Goal: Information Seeking & Learning: Learn about a topic

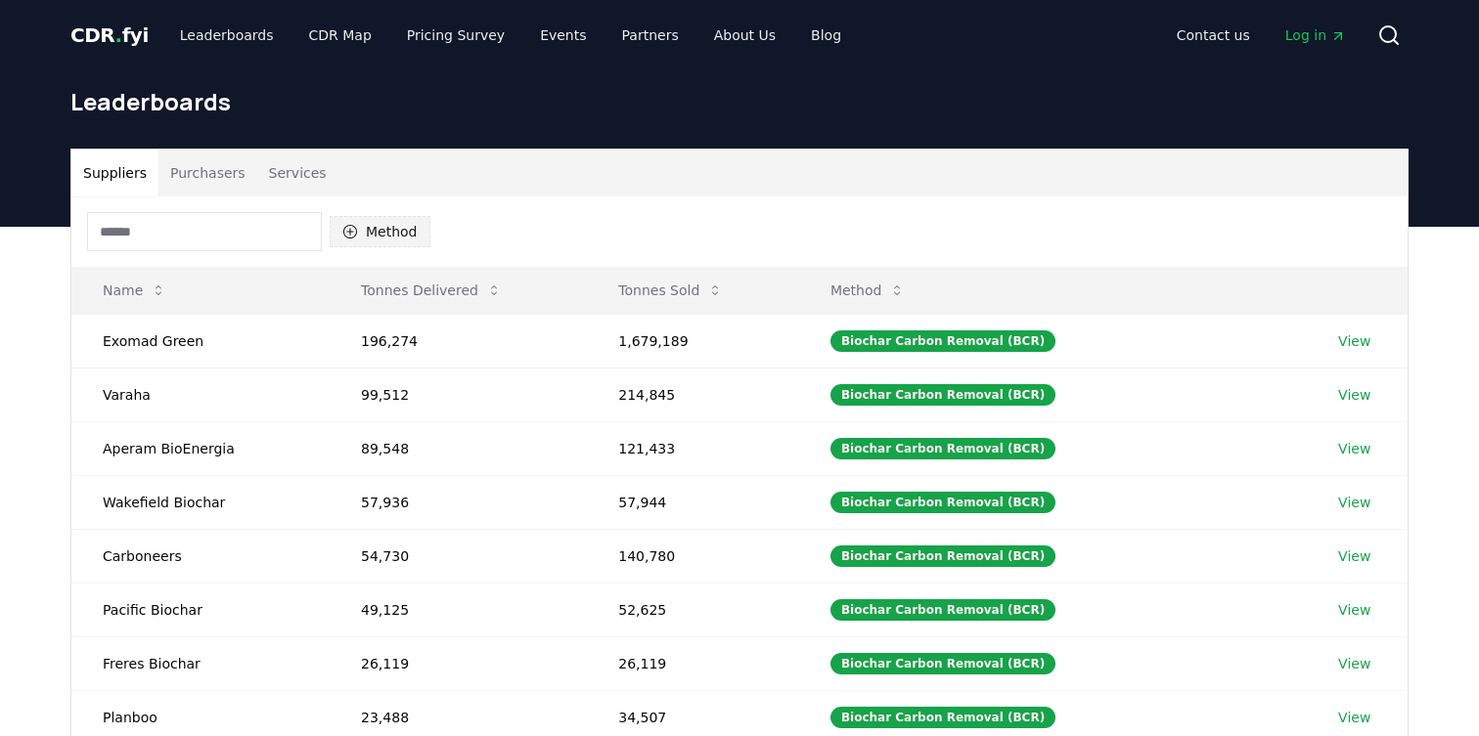
click at [398, 228] on button "Method" at bounding box center [380, 231] width 101 height 31
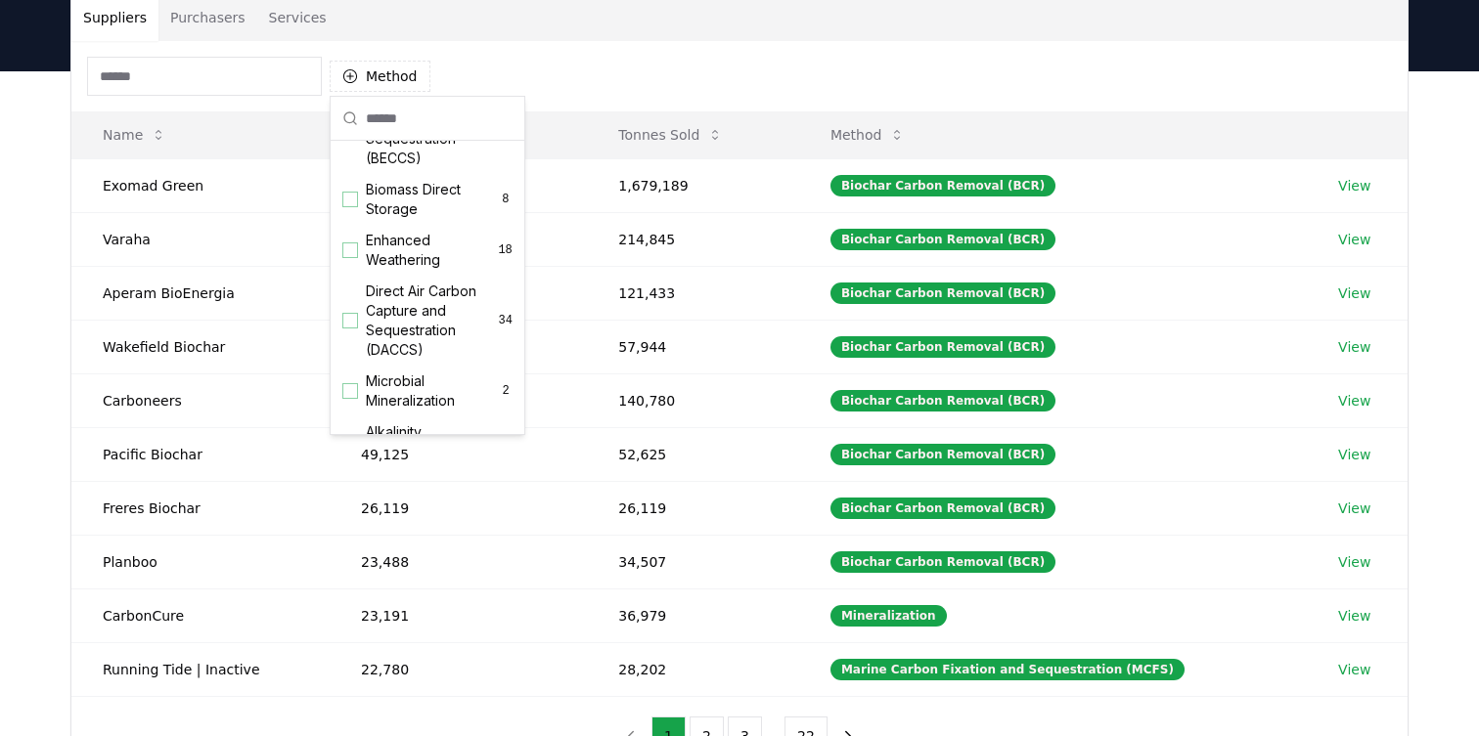
scroll to position [285, 0]
click at [427, 260] on span "Enhanced Weathering" at bounding box center [432, 249] width 132 height 39
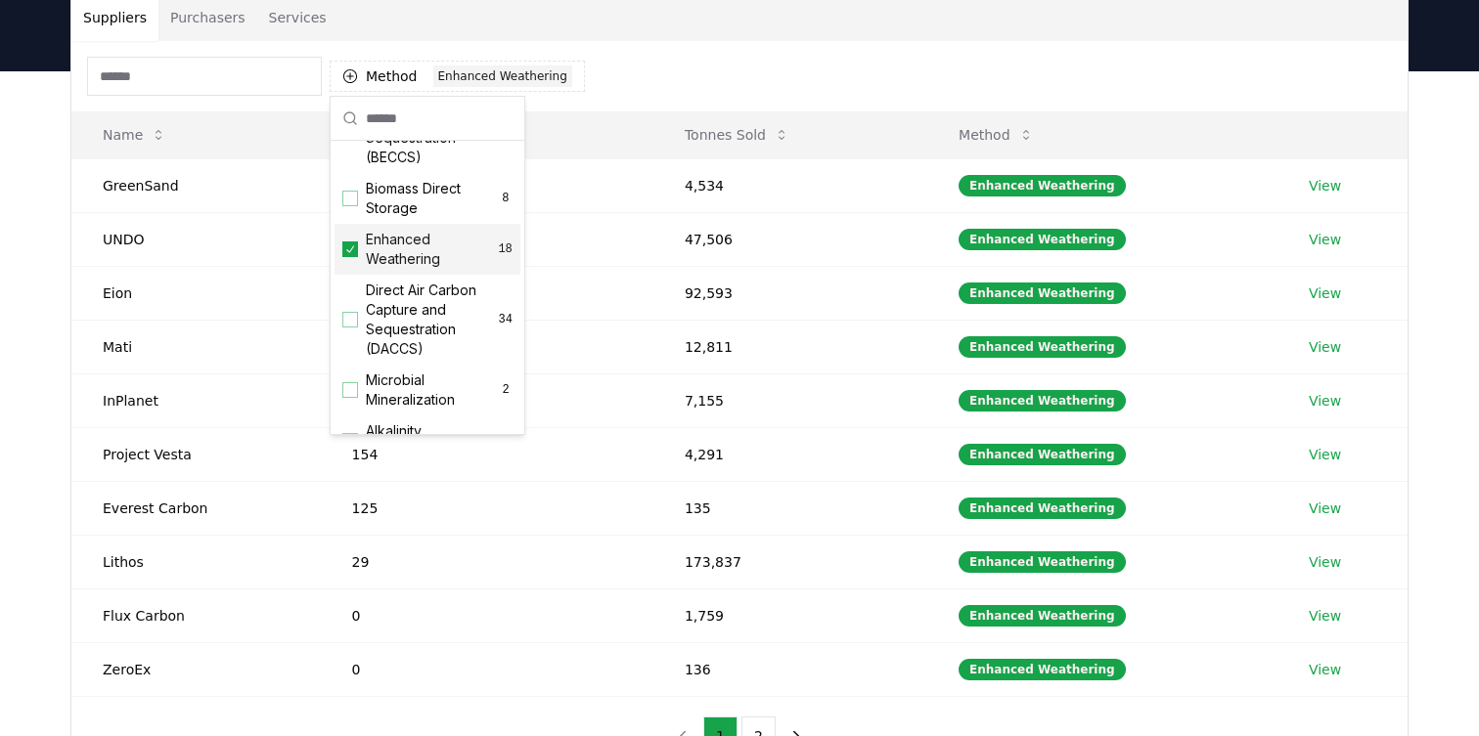
click at [1448, 181] on div "Suppliers Purchasers Services Method 1 Enhanced Weathering Name Tonnes Delivere…" at bounding box center [739, 462] width 1479 height 783
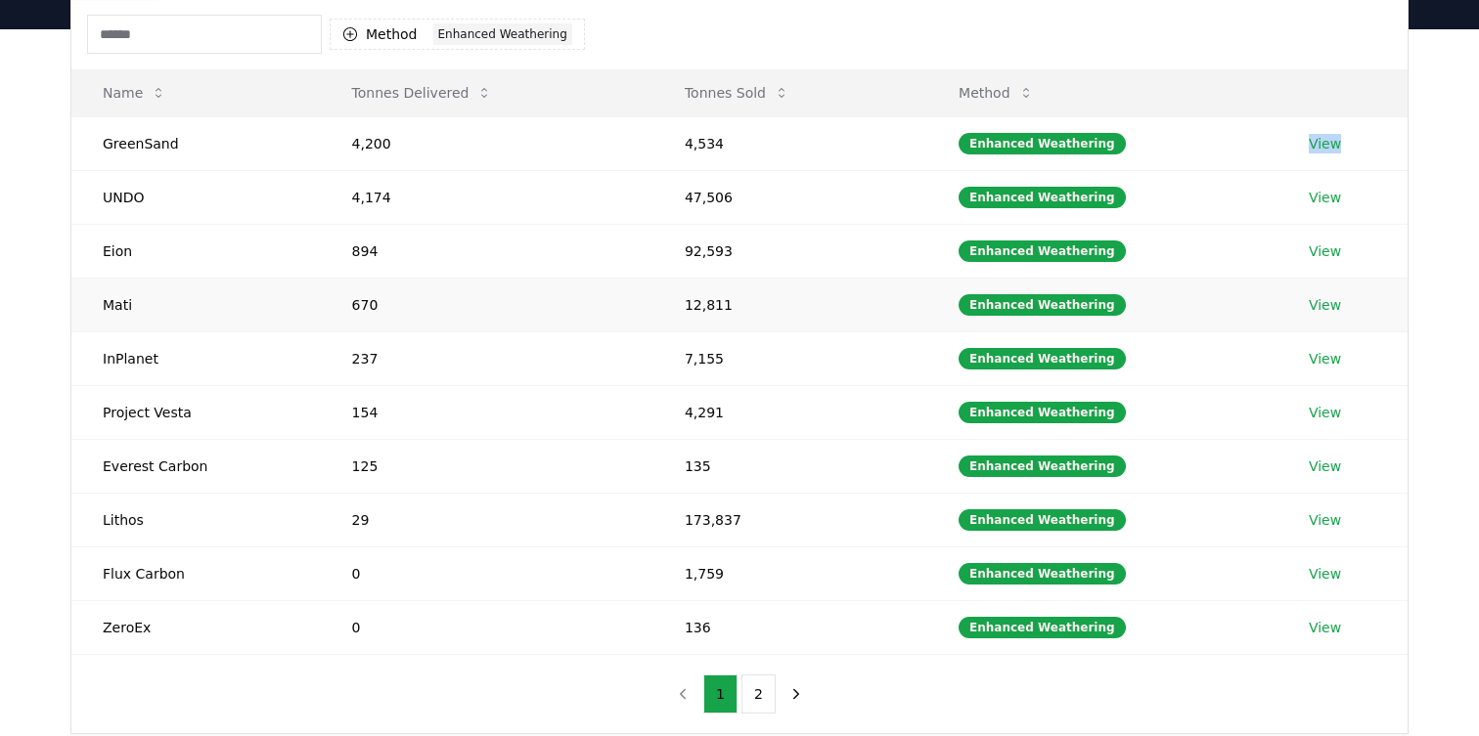
scroll to position [201, 0]
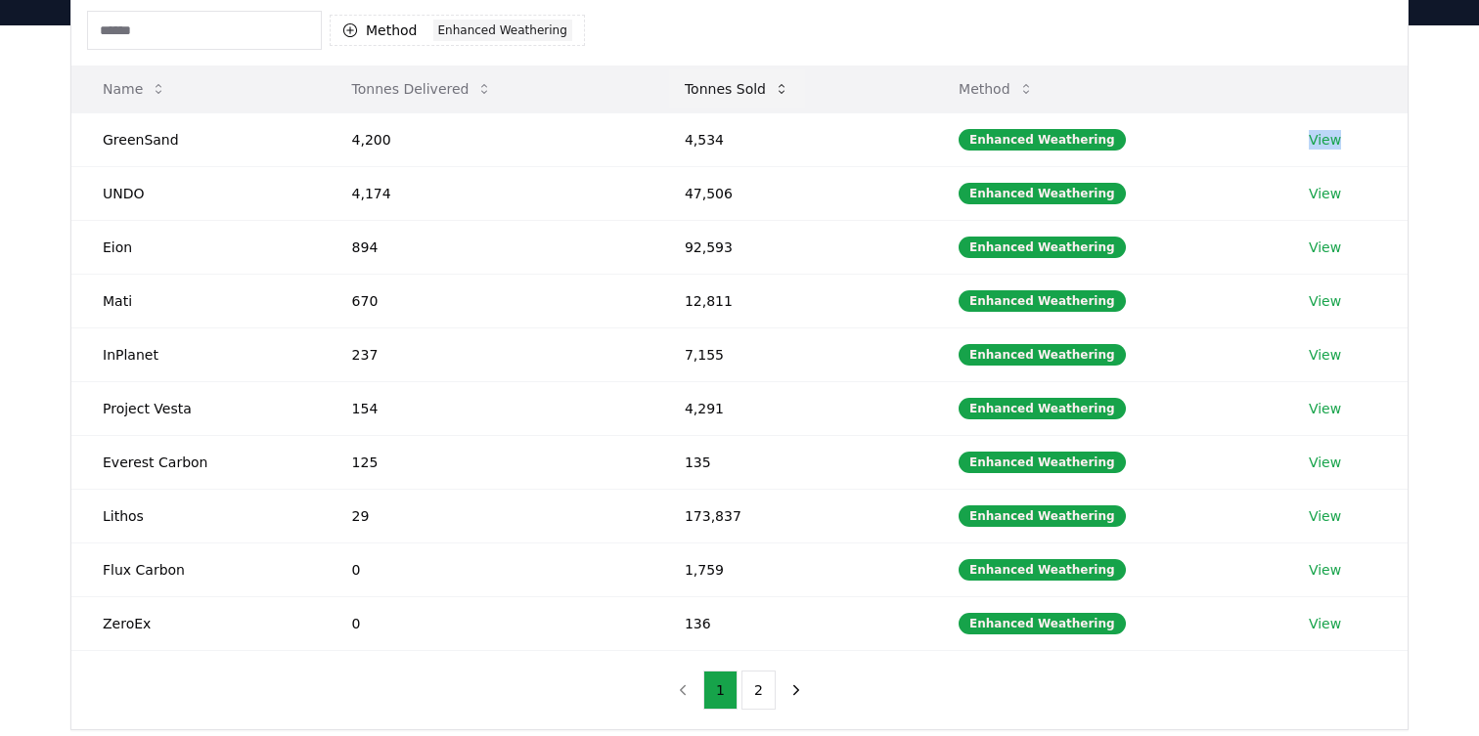
click at [746, 88] on button "Tonnes Sold" at bounding box center [737, 88] width 136 height 39
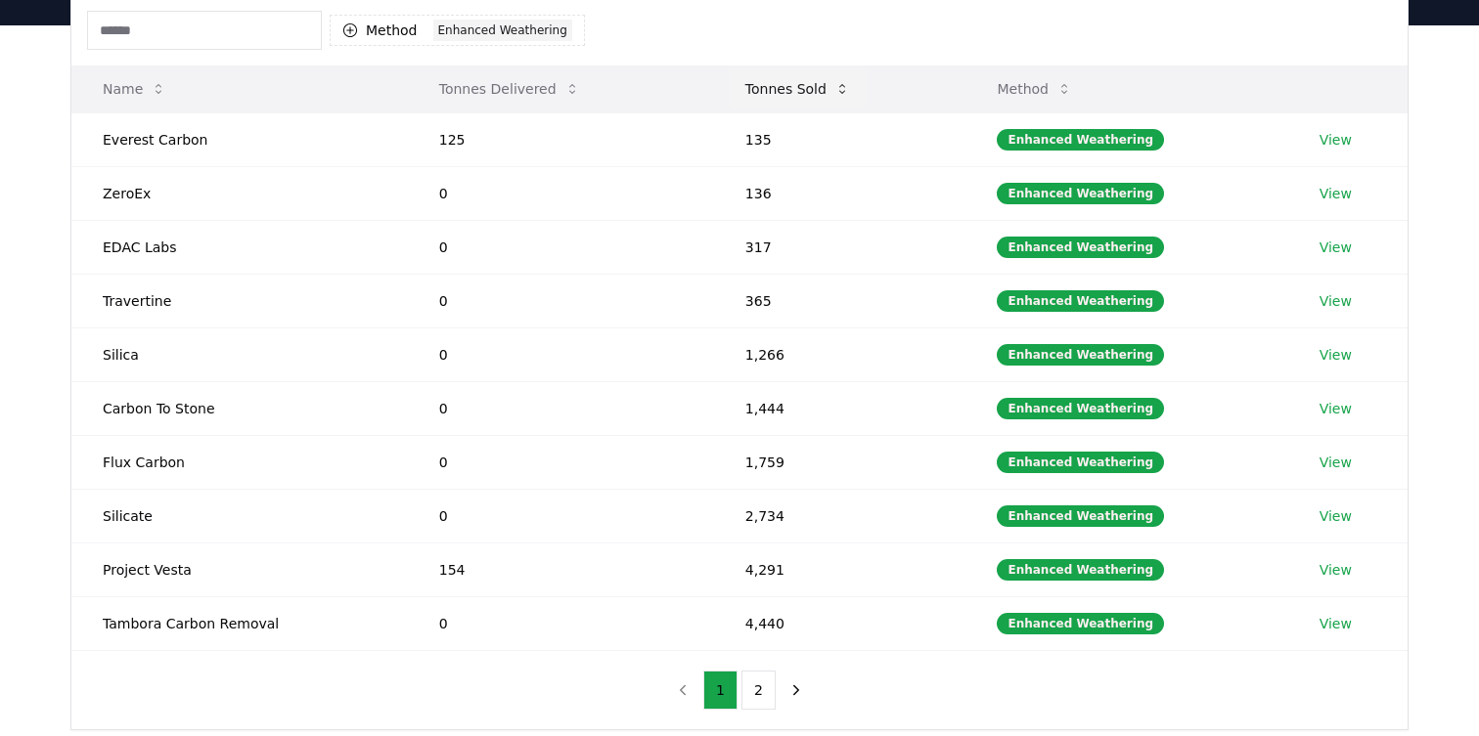
click at [796, 86] on button "Tonnes Sold" at bounding box center [798, 88] width 136 height 39
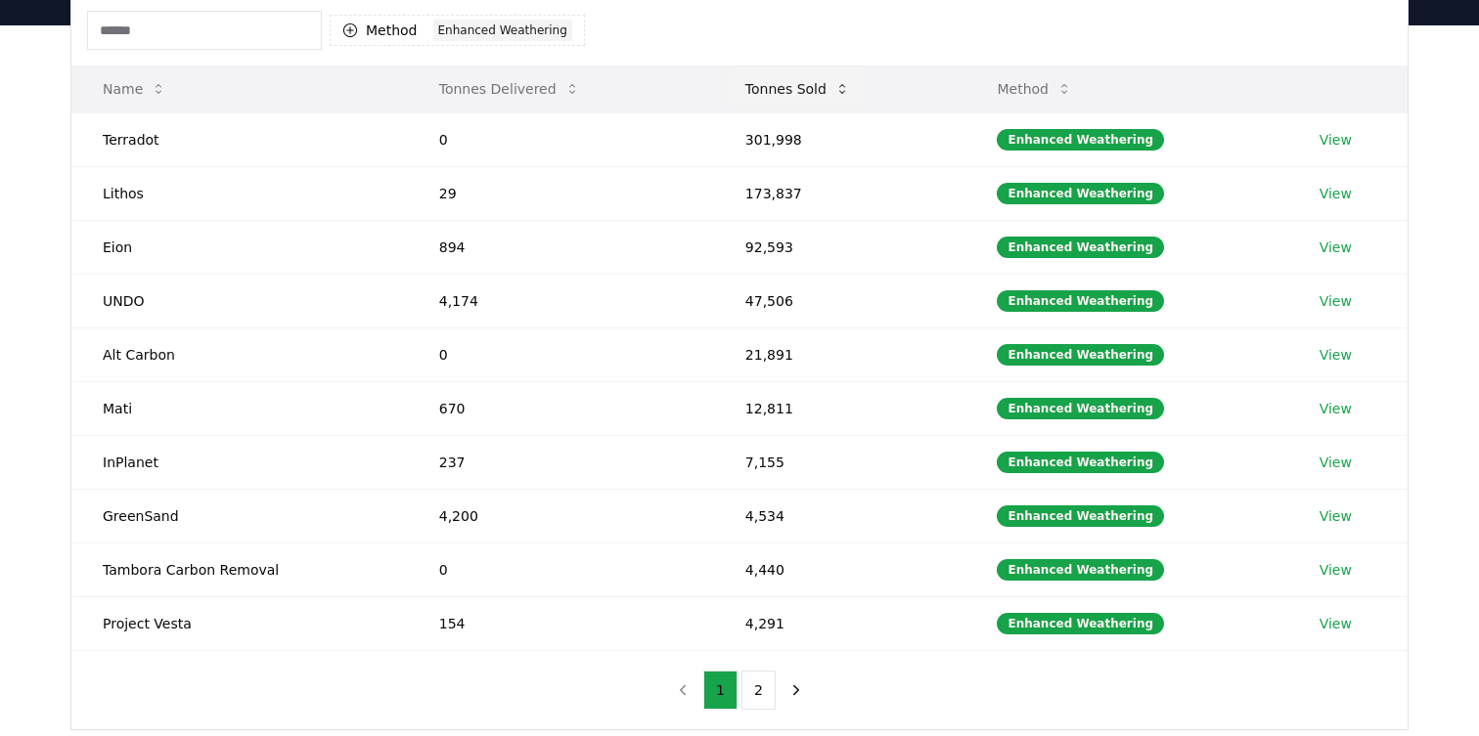
click at [796, 86] on button "Tonnes Sold" at bounding box center [798, 88] width 136 height 39
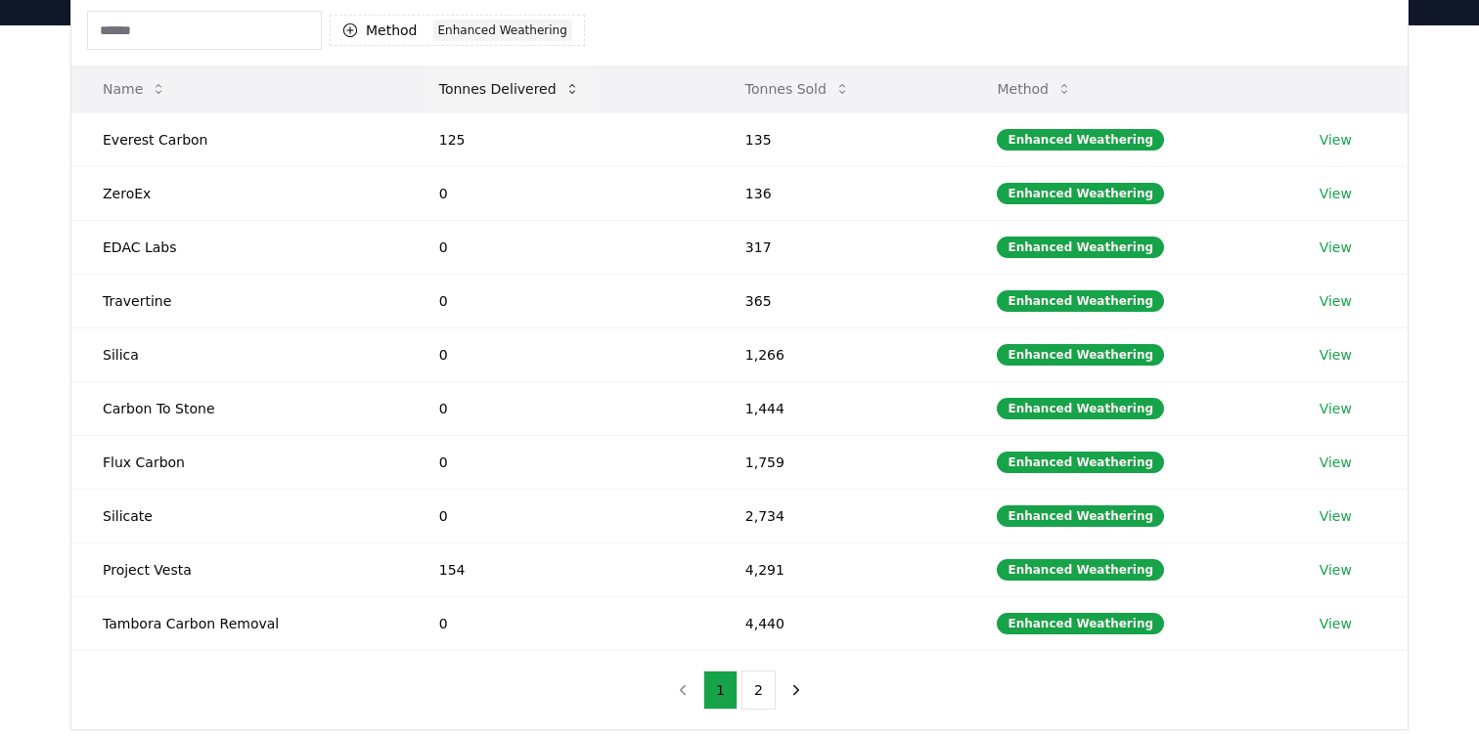
click at [521, 88] on button "Tonnes Delivered" at bounding box center [509, 88] width 172 height 39
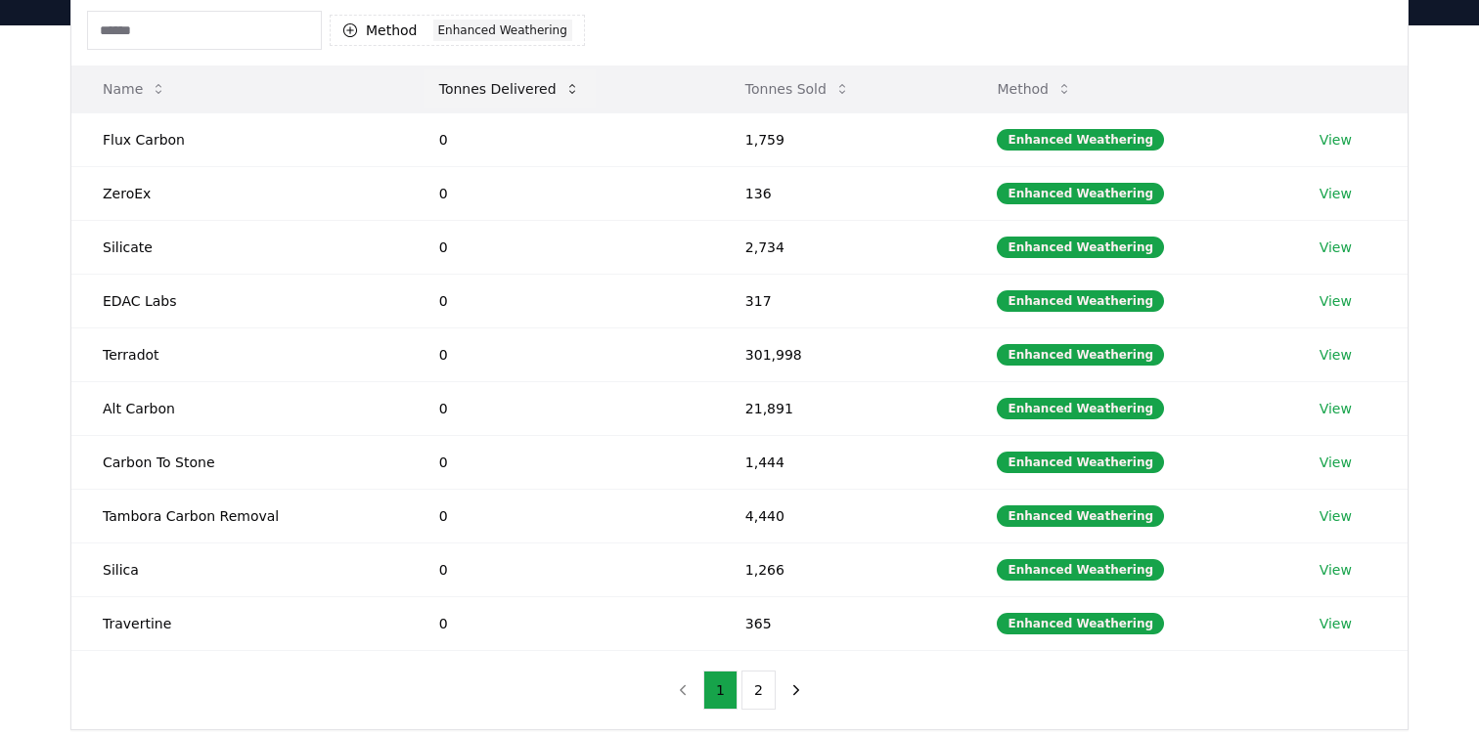
click at [521, 88] on button "Tonnes Delivered" at bounding box center [509, 88] width 172 height 39
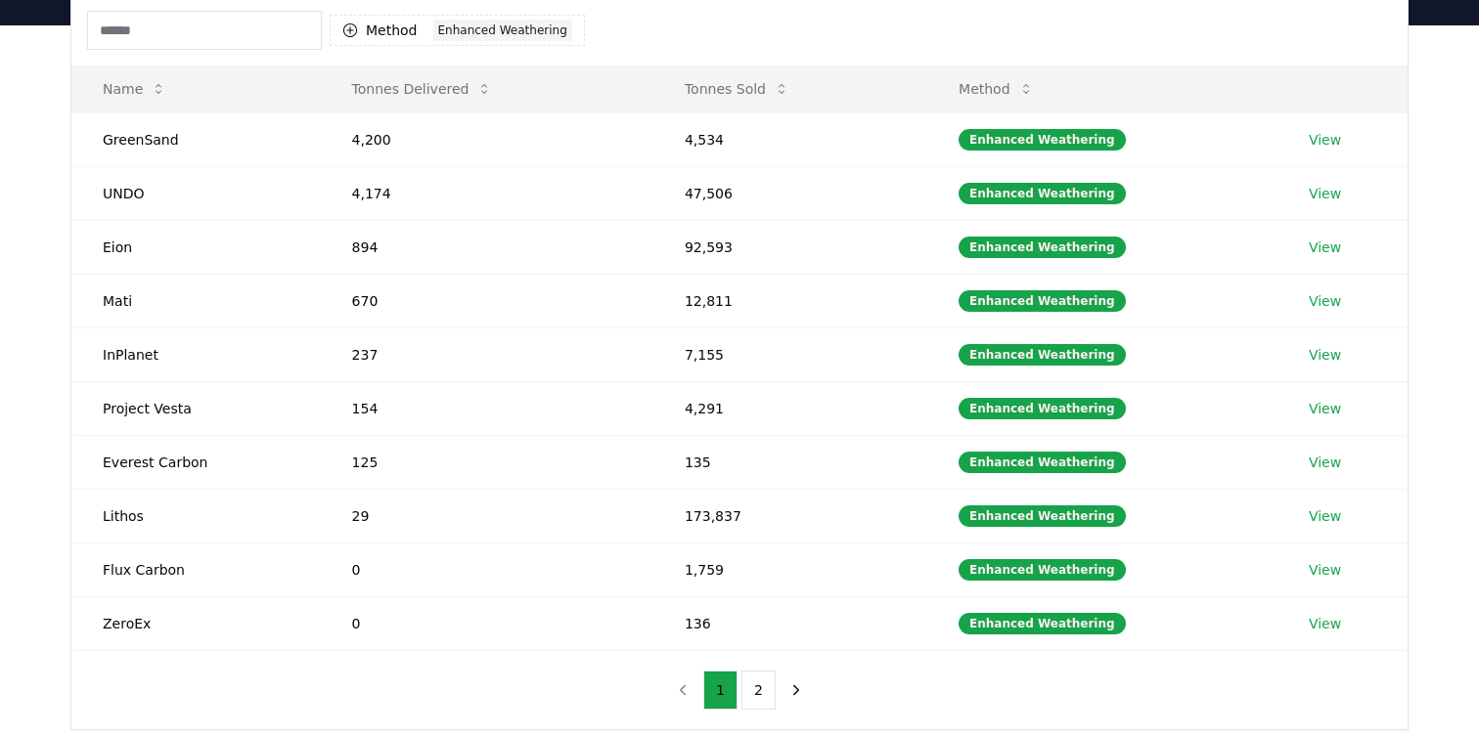
click at [51, 352] on div "Suppliers Purchasers Services Method 1 Enhanced Weathering Name Tonnes Delivere…" at bounding box center [739, 416] width 1479 height 783
click at [402, 27] on button "Method 1 Enhanced Weathering" at bounding box center [457, 30] width 255 height 31
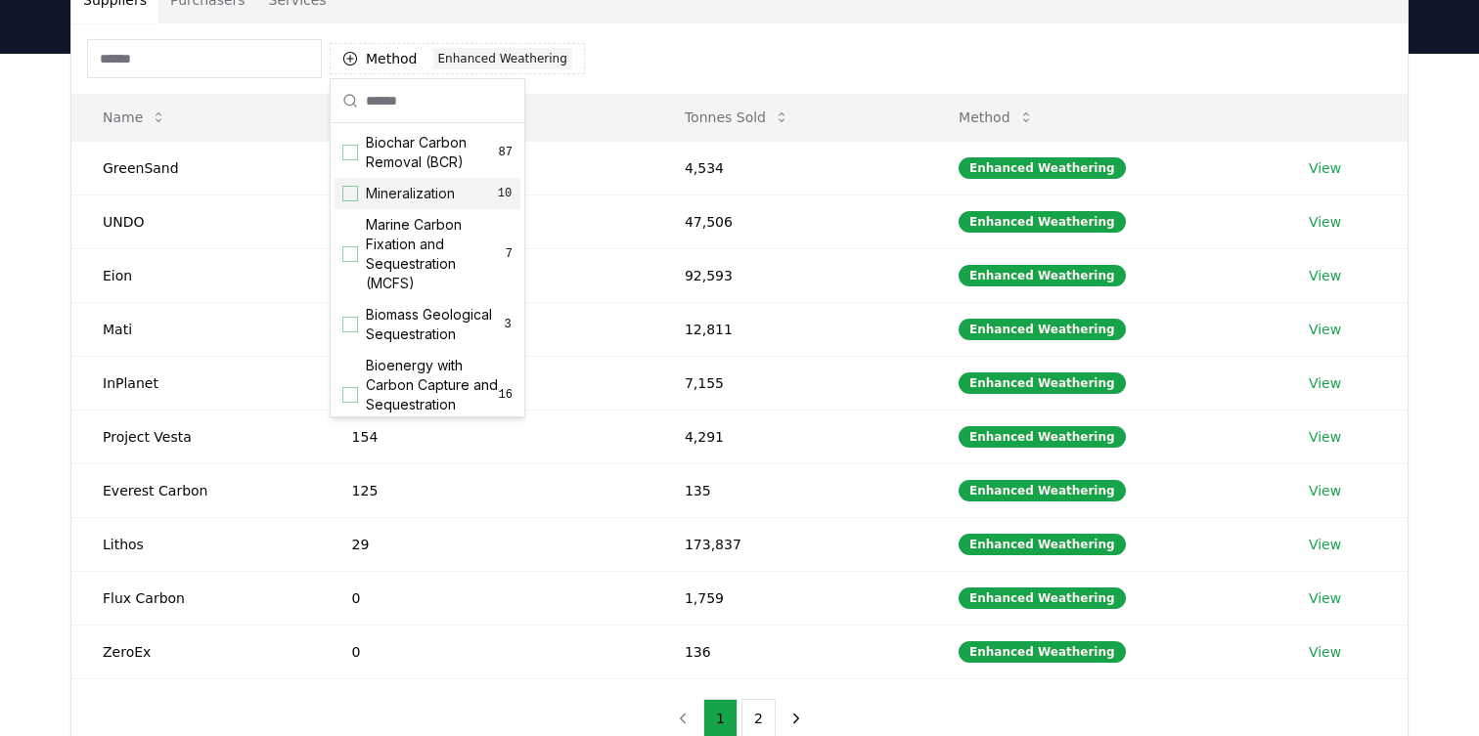
scroll to position [176, 0]
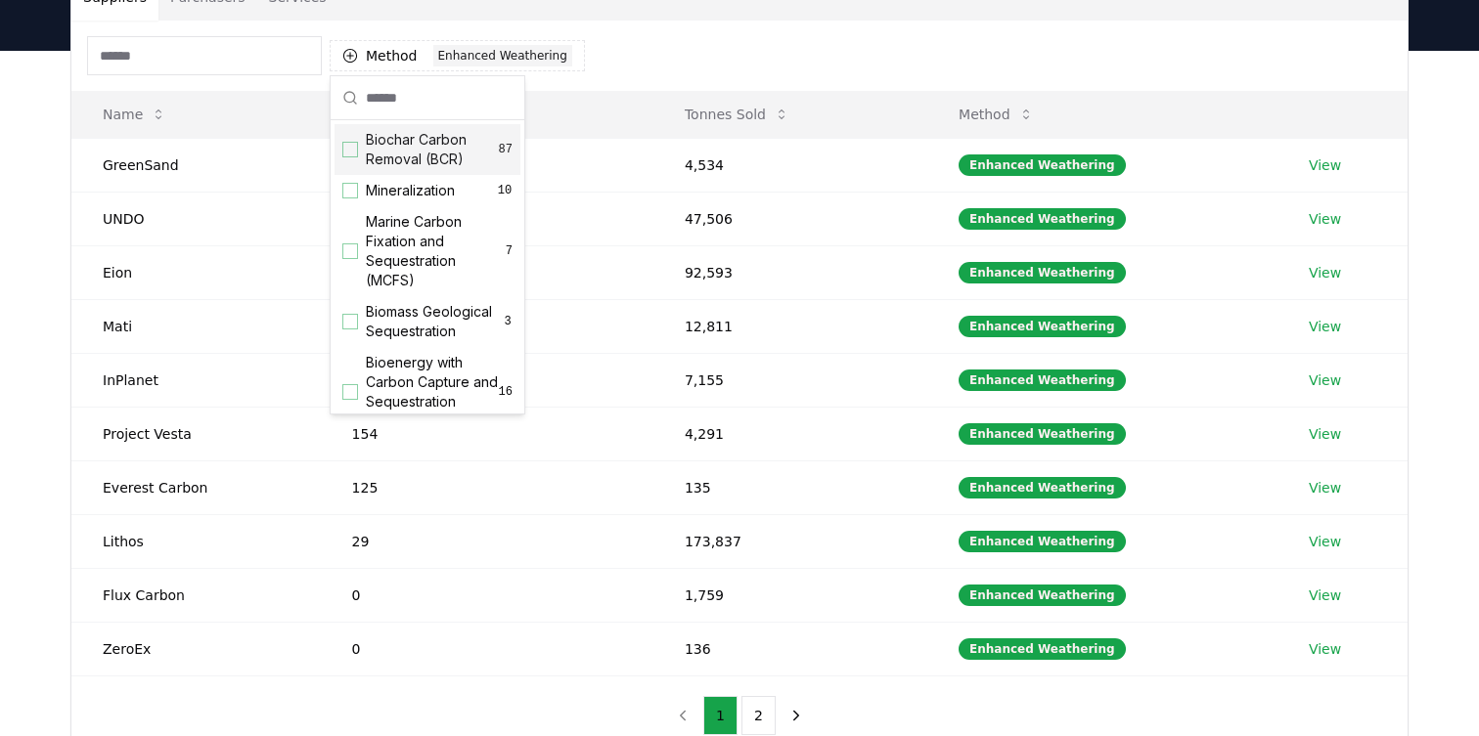
click at [355, 156] on div "Suggestions" at bounding box center [350, 150] width 16 height 16
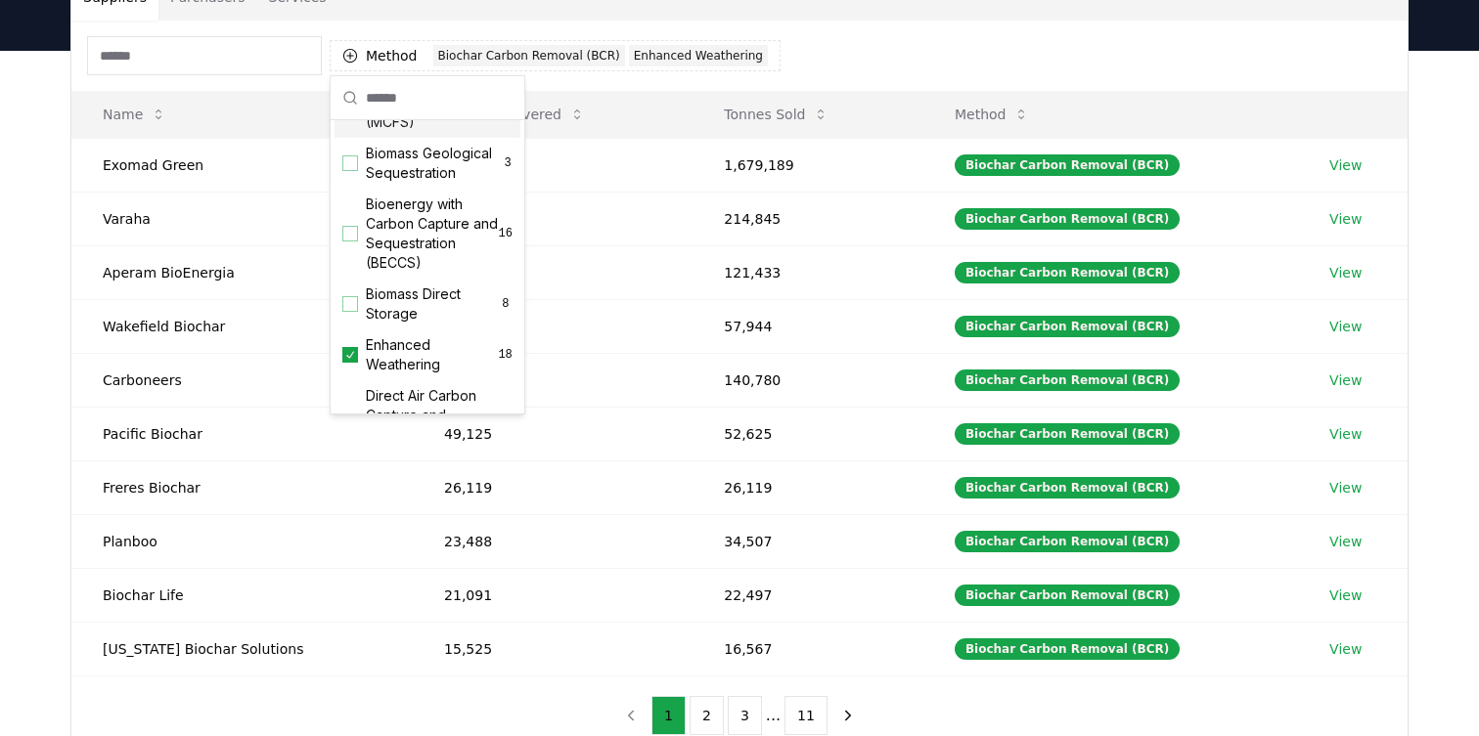
scroll to position [149, 0]
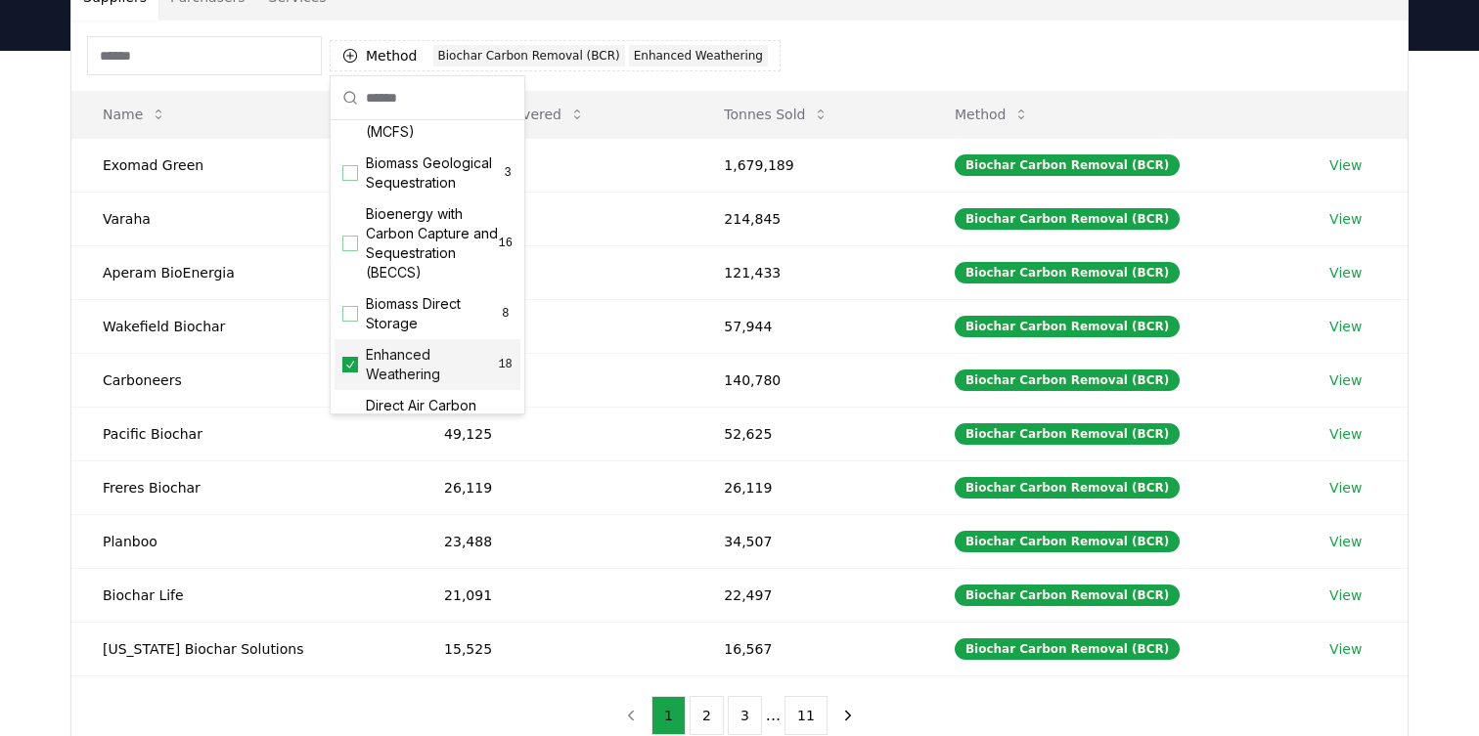
click at [353, 360] on icon "Suggestions" at bounding box center [350, 365] width 14 height 16
click at [20, 357] on div "Suppliers Purchasers Services Method 1 Biochar Carbon Removal (BCR) Name Tonnes…" at bounding box center [739, 442] width 1479 height 783
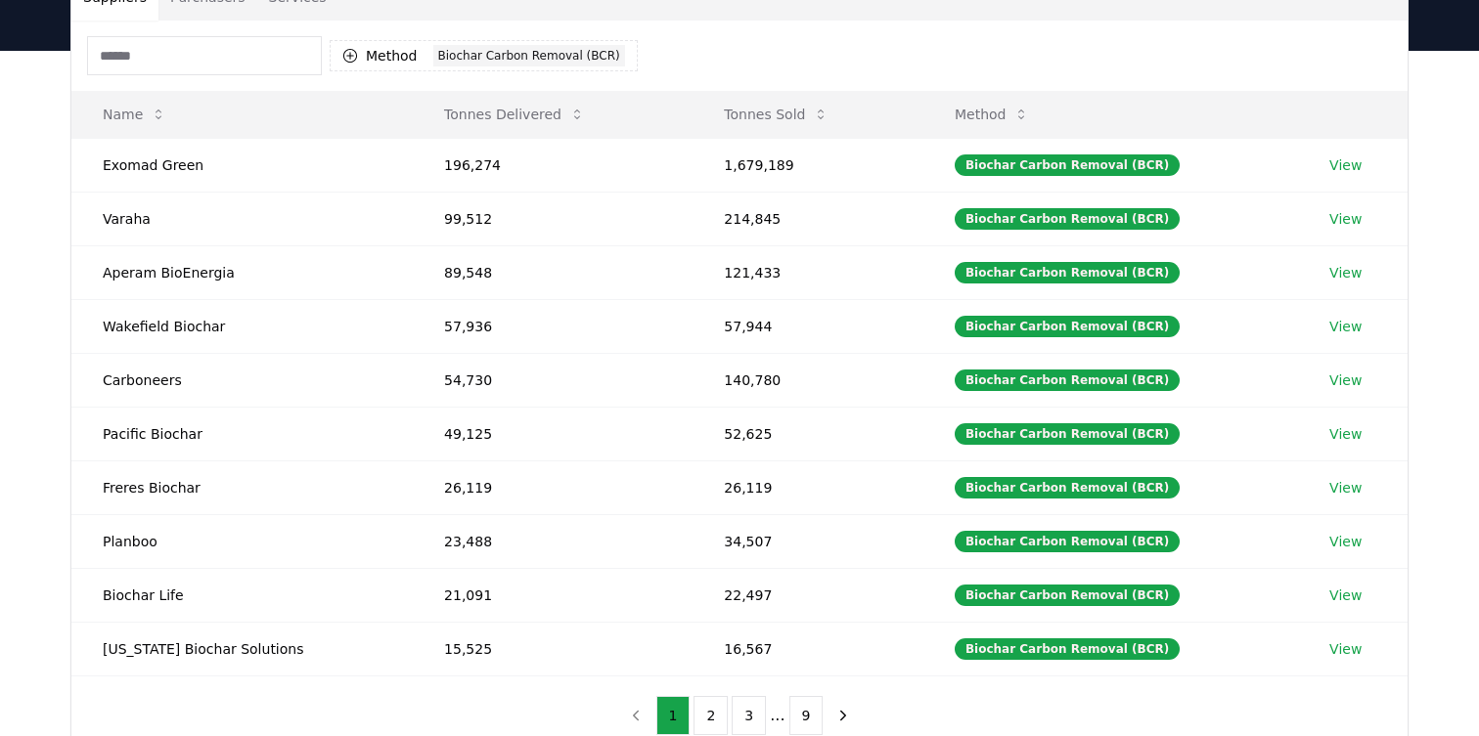
click at [21, 358] on div "Suppliers Purchasers Services Method 1 Biochar Carbon Removal (BCR) Name Tonnes…" at bounding box center [739, 442] width 1479 height 783
click at [28, 356] on div "Suppliers Purchasers Services Method 1 Biochar Carbon Removal (BCR) Name Tonnes…" at bounding box center [739, 442] width 1479 height 783
click at [443, 224] on td "99,512" at bounding box center [553, 219] width 280 height 54
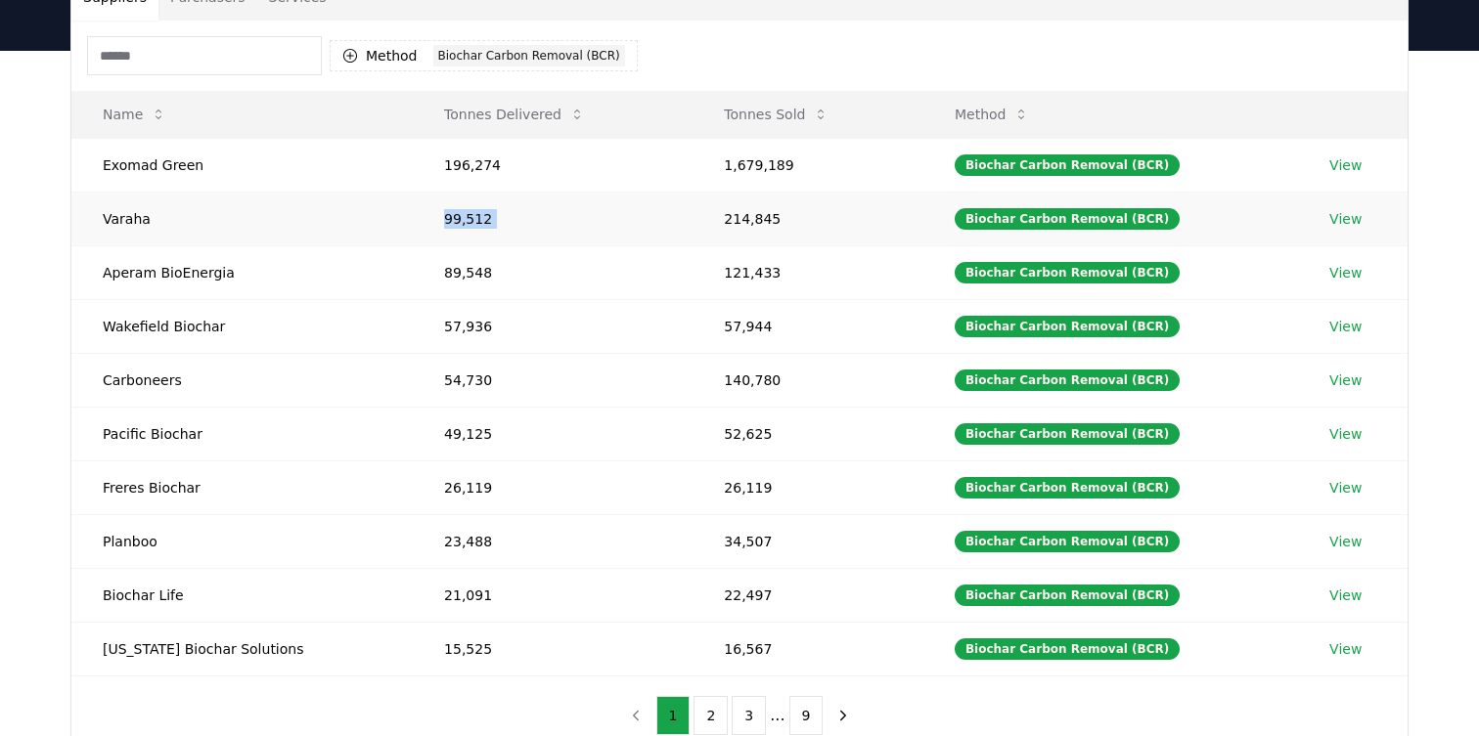
click at [443, 224] on td "99,512" at bounding box center [553, 219] width 280 height 54
click at [443, 223] on td "99,512" at bounding box center [553, 219] width 280 height 54
click at [735, 215] on td "214,845" at bounding box center [807, 219] width 231 height 54
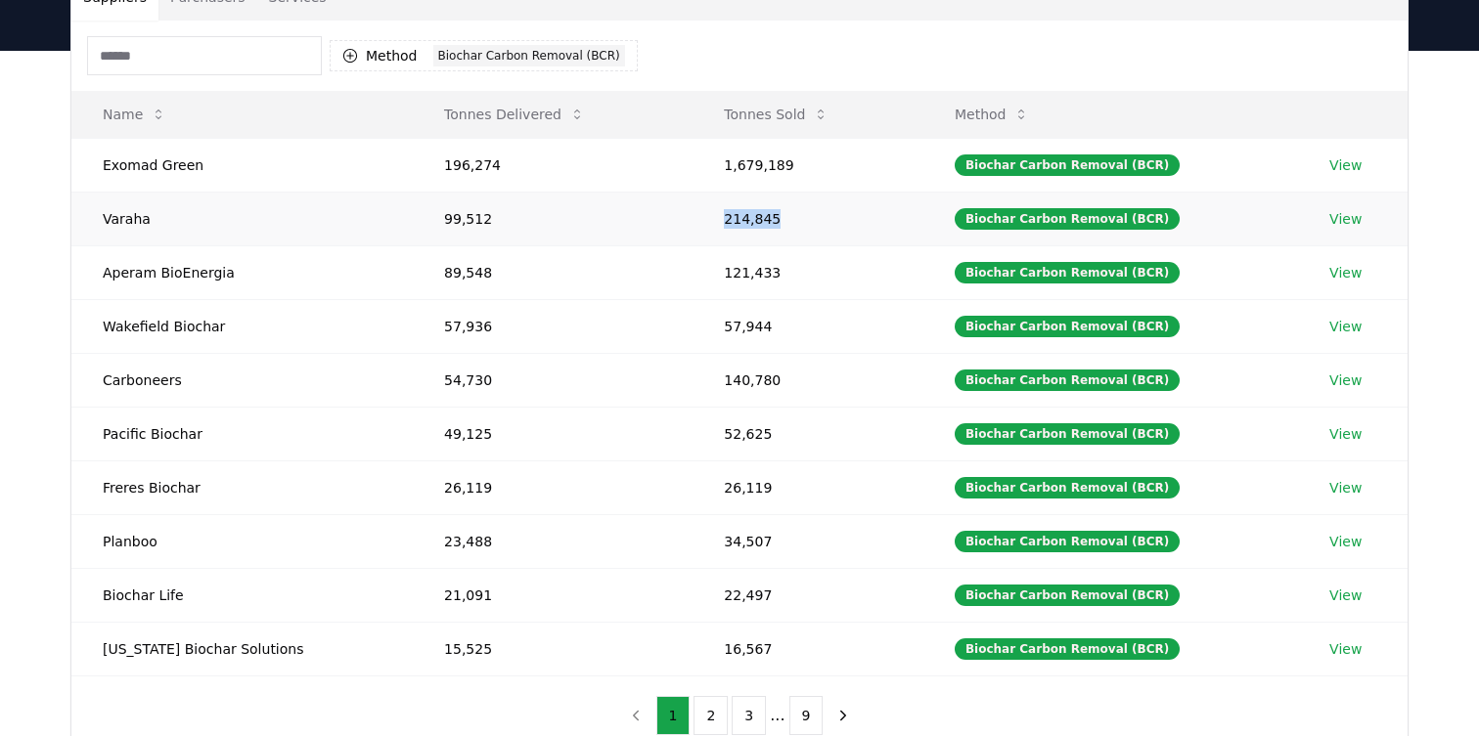
click at [735, 215] on td "214,845" at bounding box center [807, 219] width 231 height 54
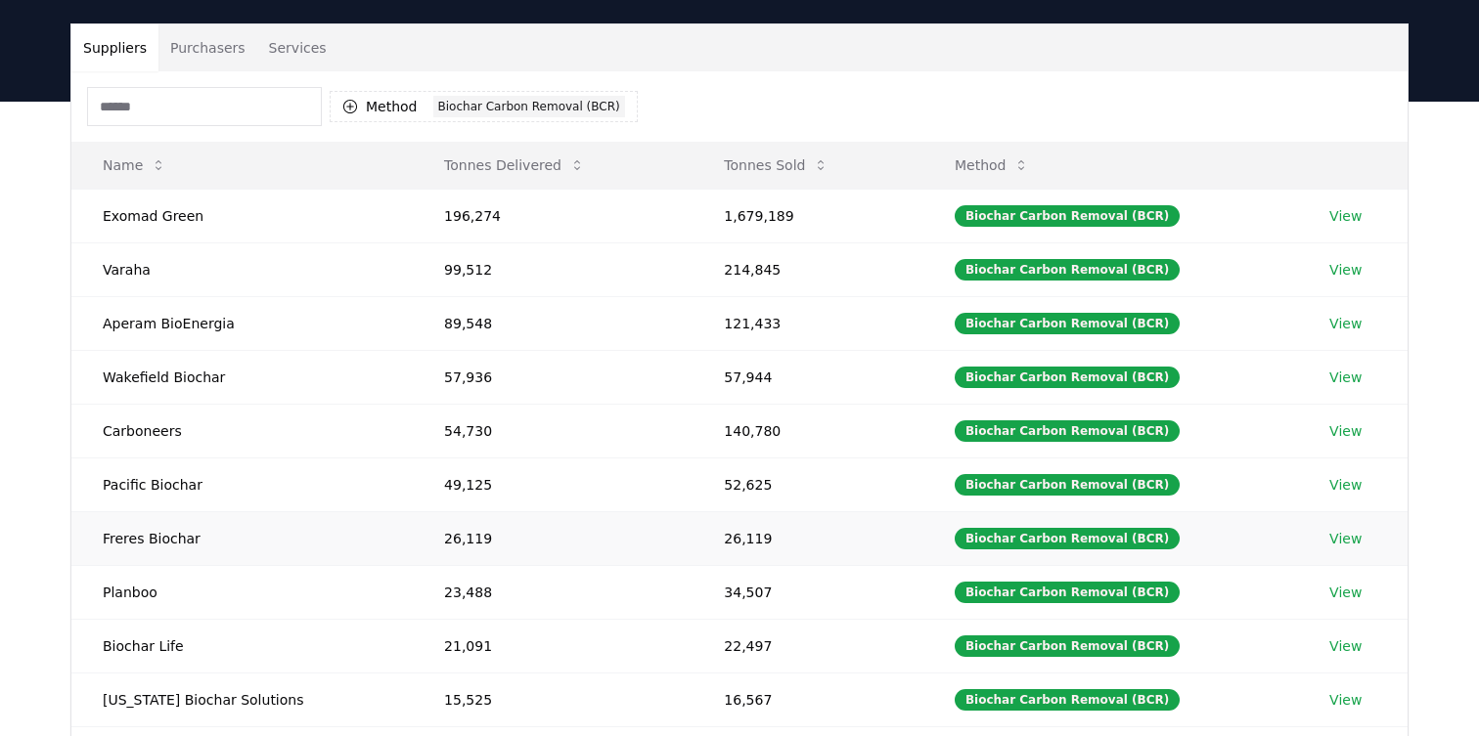
scroll to position [0, 0]
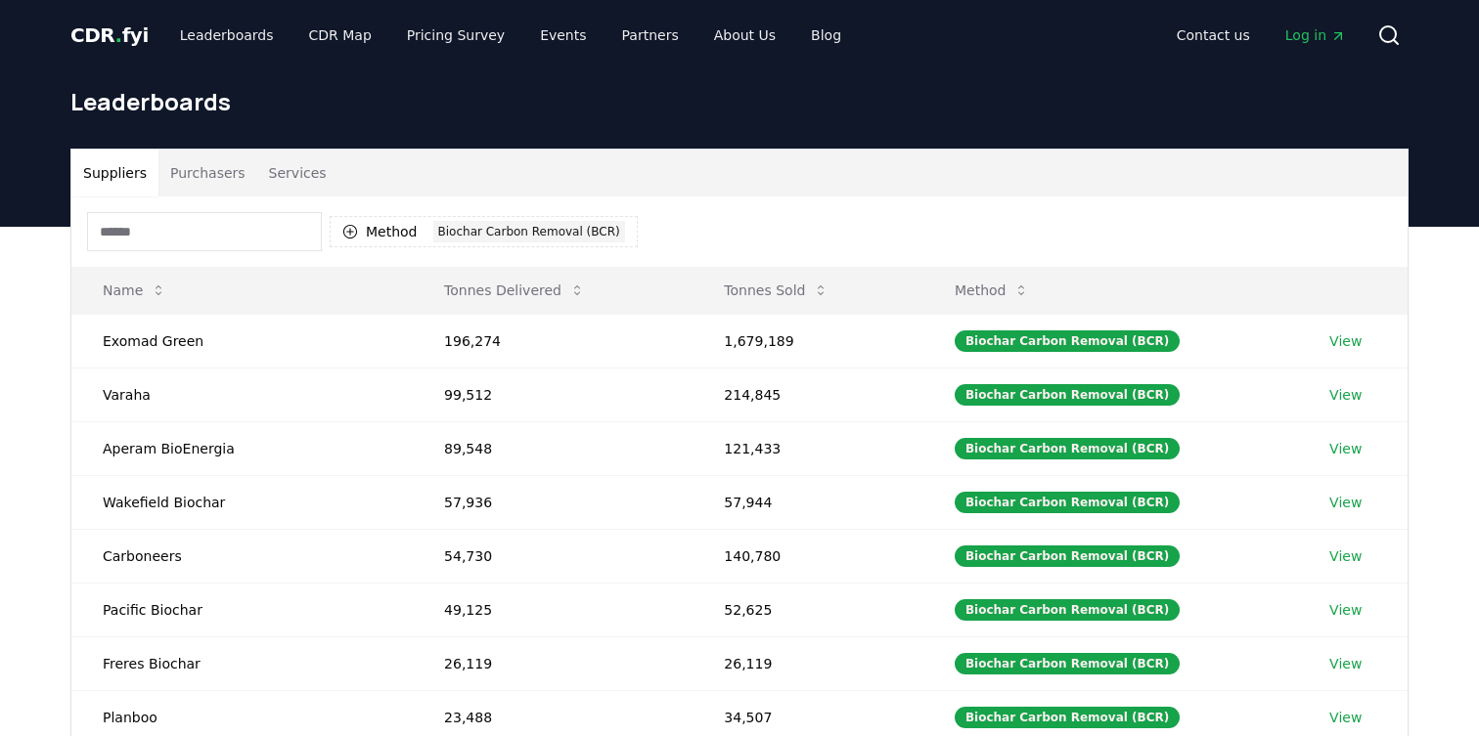
click at [37, 491] on div "Suppliers Purchasers Services Method 1 Biochar Carbon Removal (BCR) Name Tonnes…" at bounding box center [739, 618] width 1479 height 783
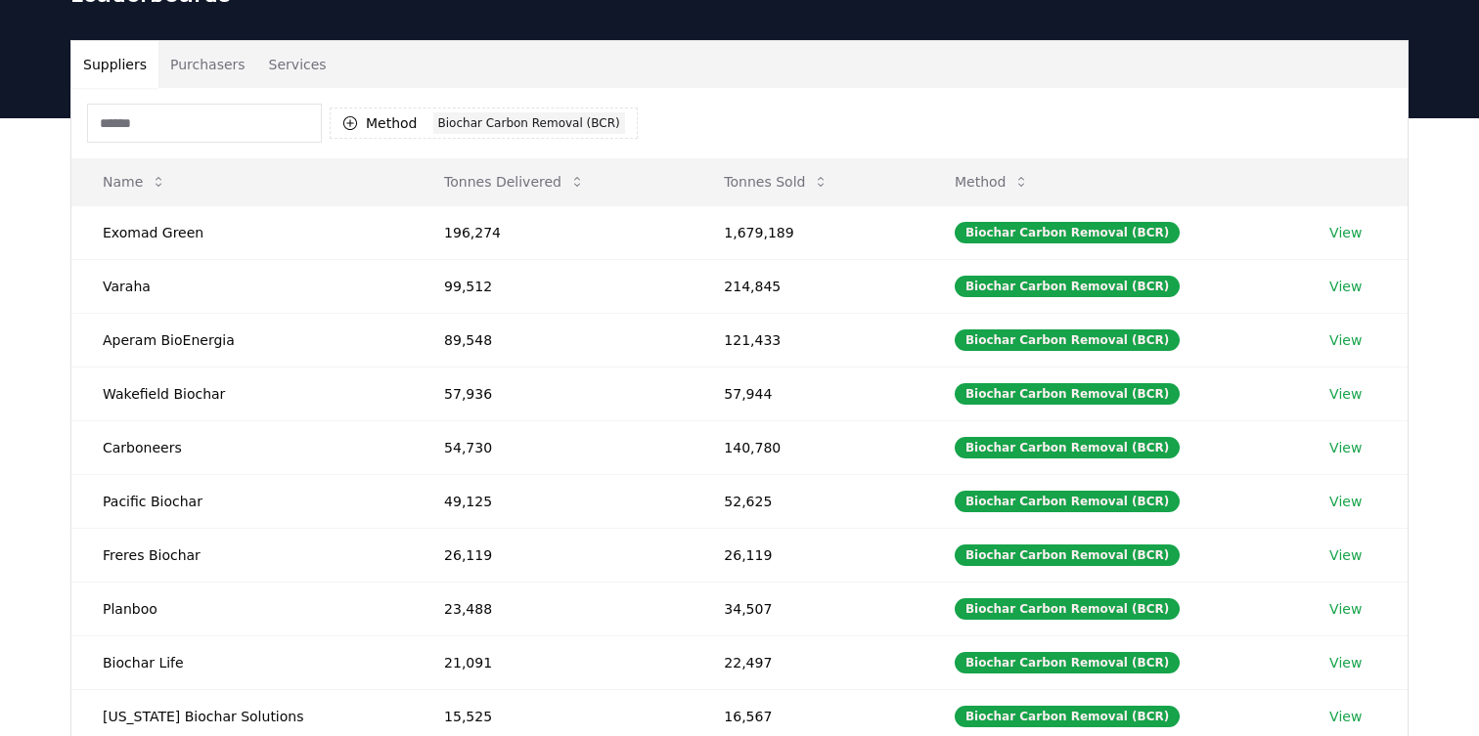
scroll to position [113, 0]
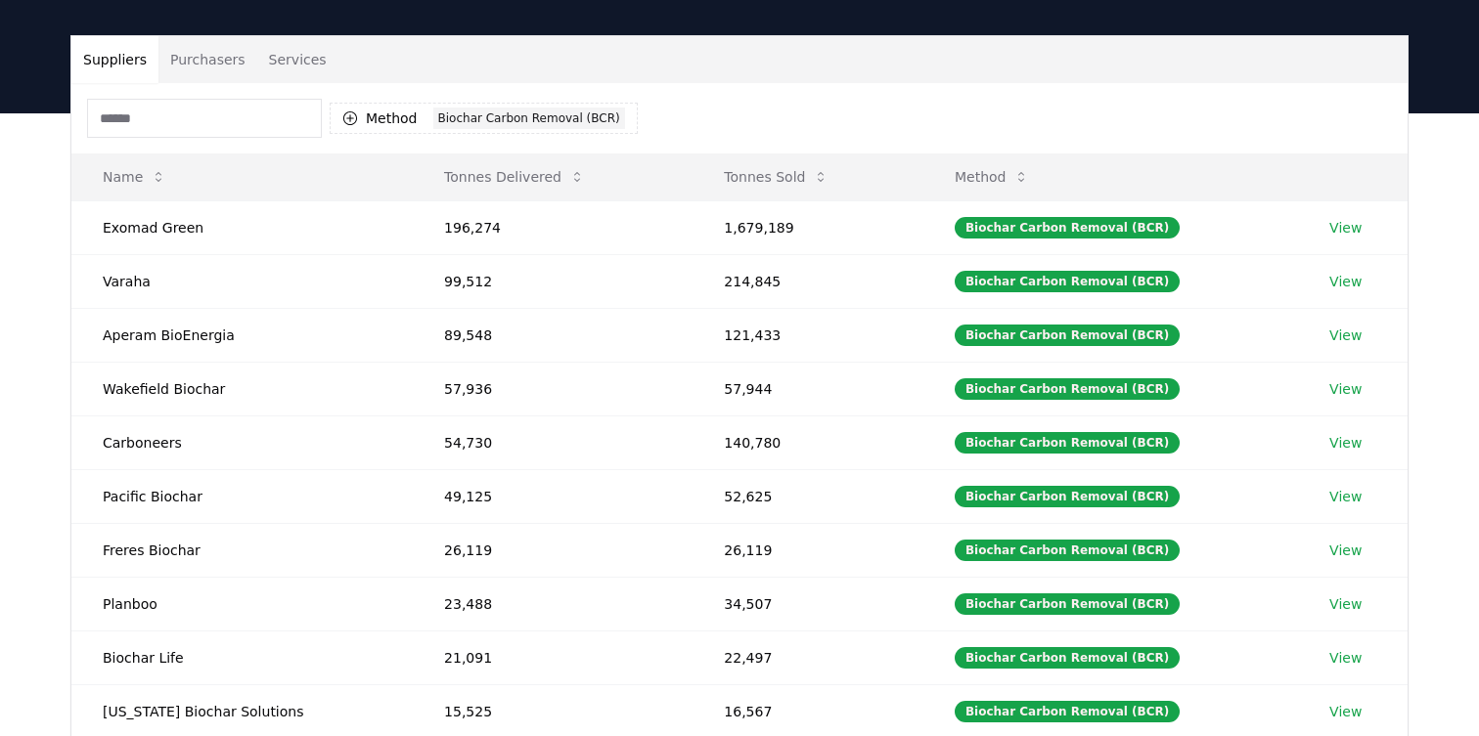
click at [1023, 96] on div "Method 1 Biochar Carbon Removal (BCR)" at bounding box center [739, 118] width 1336 height 70
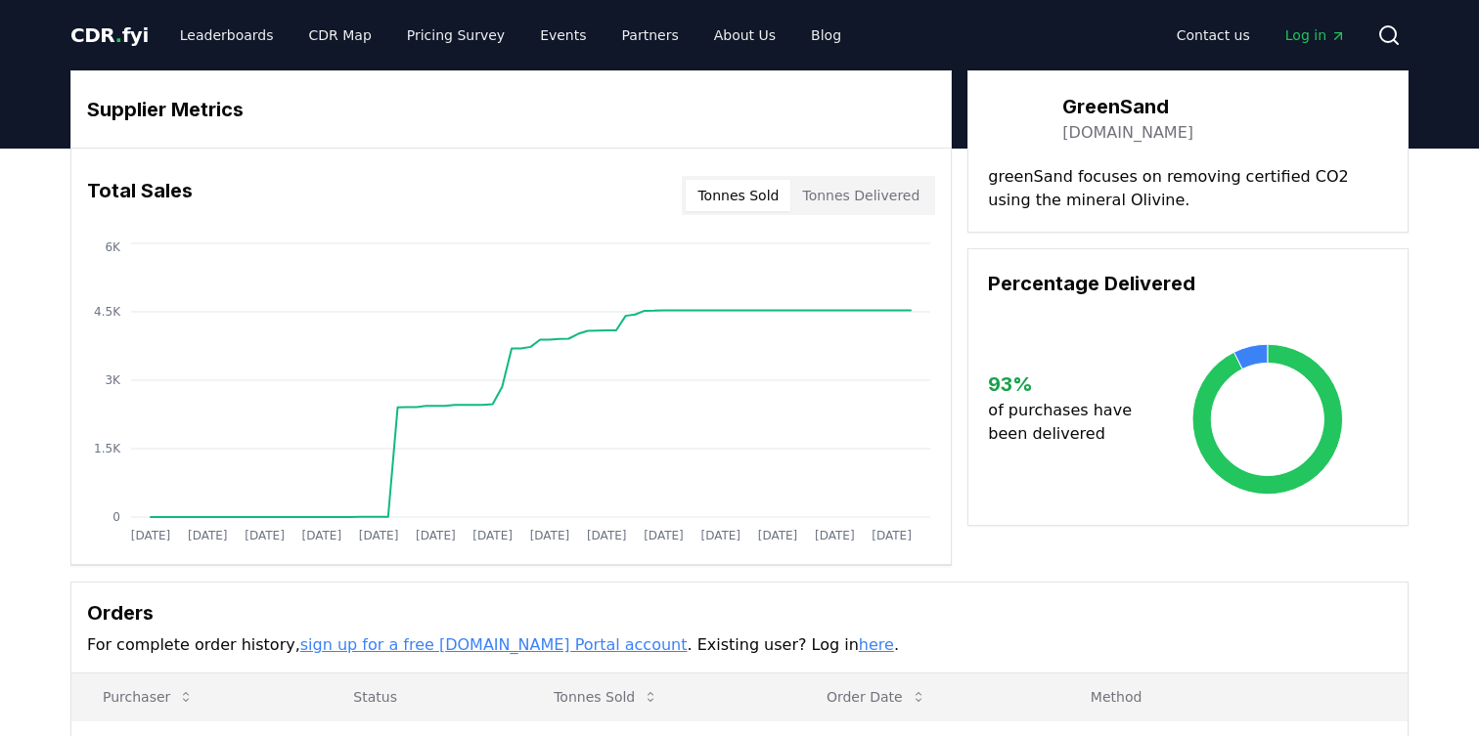
click at [1149, 134] on link "[DOMAIN_NAME]" at bounding box center [1127, 132] width 131 height 23
